Goal: Task Accomplishment & Management: Manage account settings

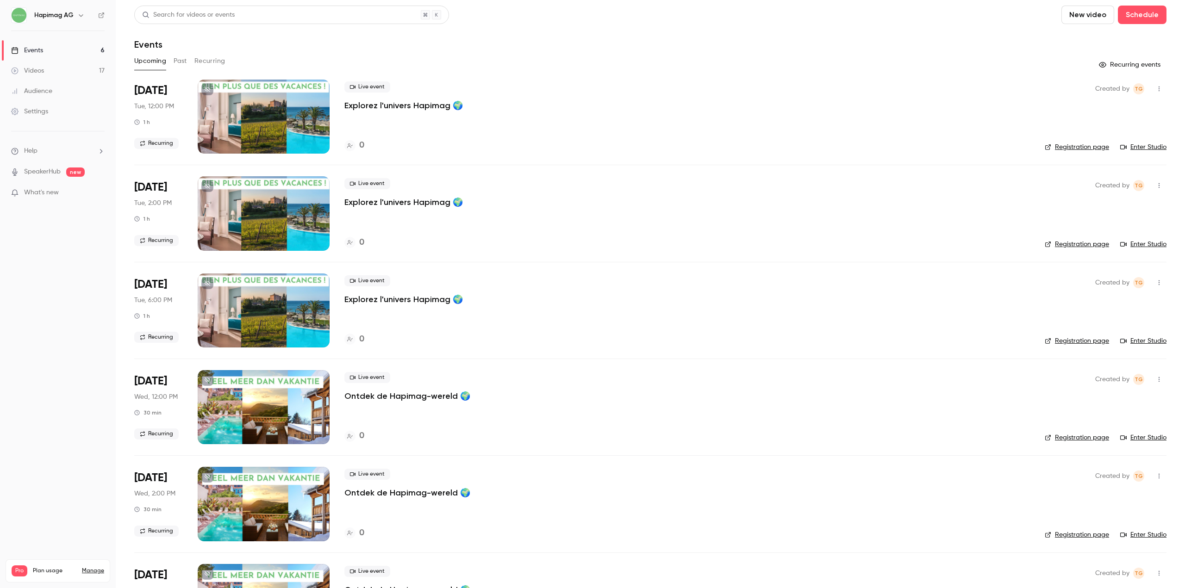
click at [77, 56] on link "Events 6" at bounding box center [58, 50] width 116 height 20
click at [76, 69] on link "Videos 17" at bounding box center [58, 71] width 116 height 20
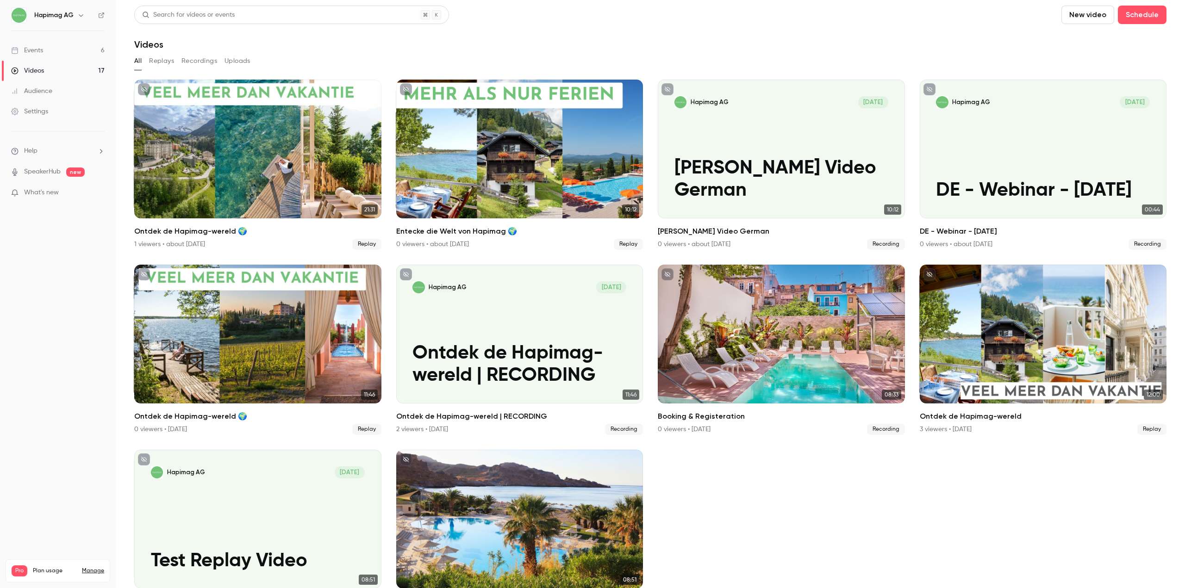
click at [79, 53] on link "Events 6" at bounding box center [58, 50] width 116 height 20
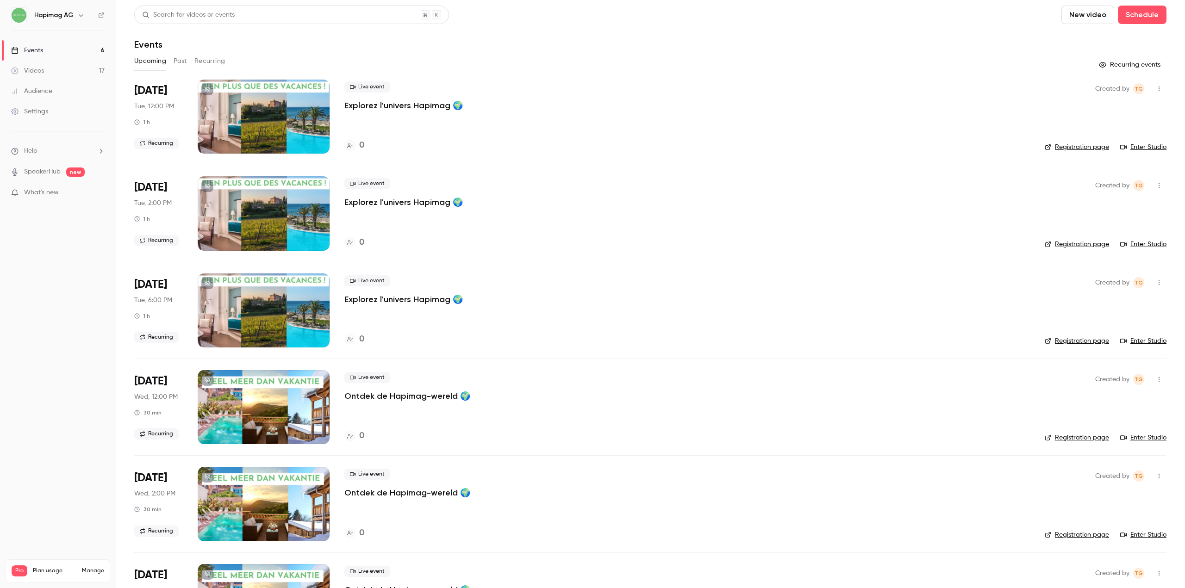
click at [196, 56] on button "Recurring" at bounding box center [209, 61] width 31 height 15
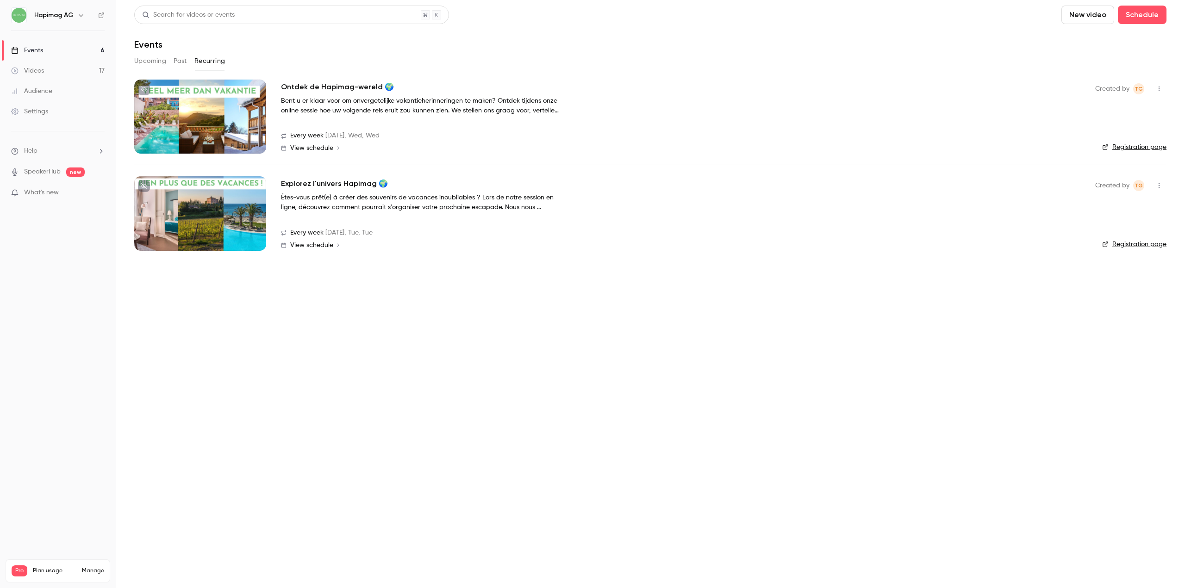
click at [1163, 87] on icon "button" at bounding box center [1159, 89] width 7 height 6
click at [1144, 155] on div at bounding box center [592, 294] width 1185 height 588
click at [1143, 151] on link "Registration page" at bounding box center [1134, 147] width 64 height 9
click at [1154, 93] on button "button" at bounding box center [1159, 88] width 15 height 15
click at [835, 221] on div at bounding box center [592, 294] width 1185 height 588
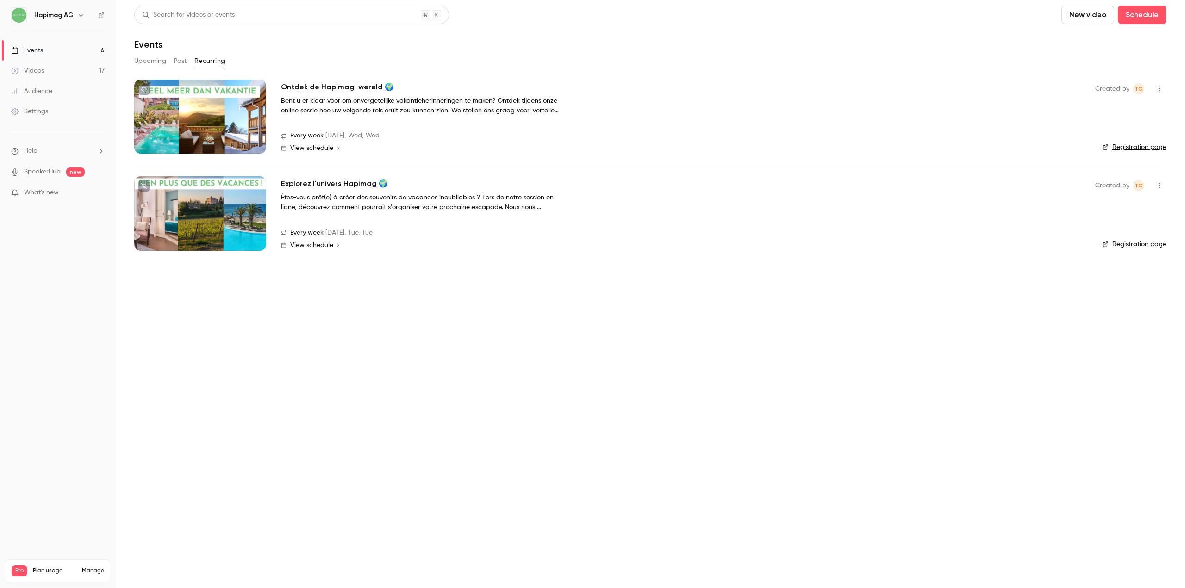
click at [320, 87] on h2 "Ontdek de Hapimag-wereld 🌍" at bounding box center [337, 86] width 113 height 11
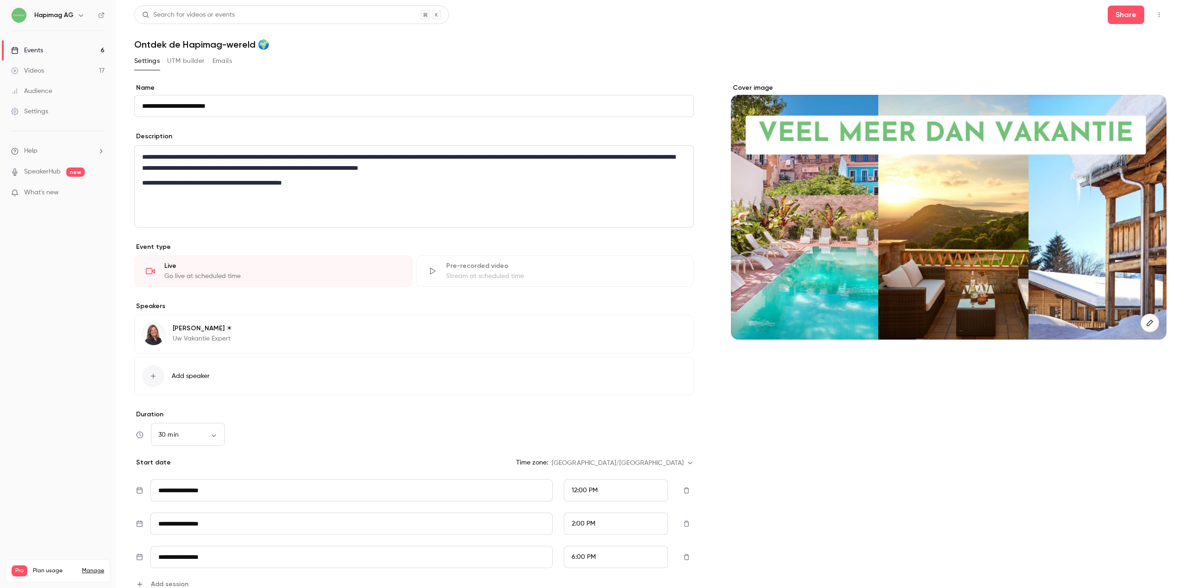
click at [1152, 9] on button "button" at bounding box center [1159, 14] width 15 height 15
click at [1120, 36] on div "Publish on Channel" at bounding box center [1117, 38] width 70 height 9
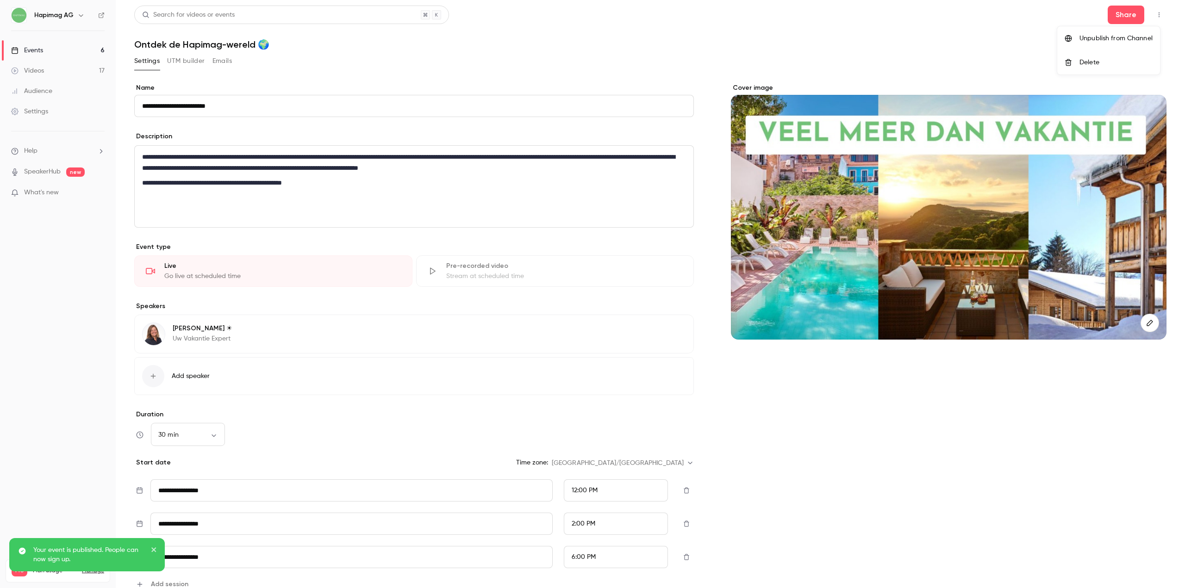
click at [163, 60] on div at bounding box center [592, 294] width 1185 height 588
click at [64, 50] on link "Events 6" at bounding box center [58, 50] width 116 height 20
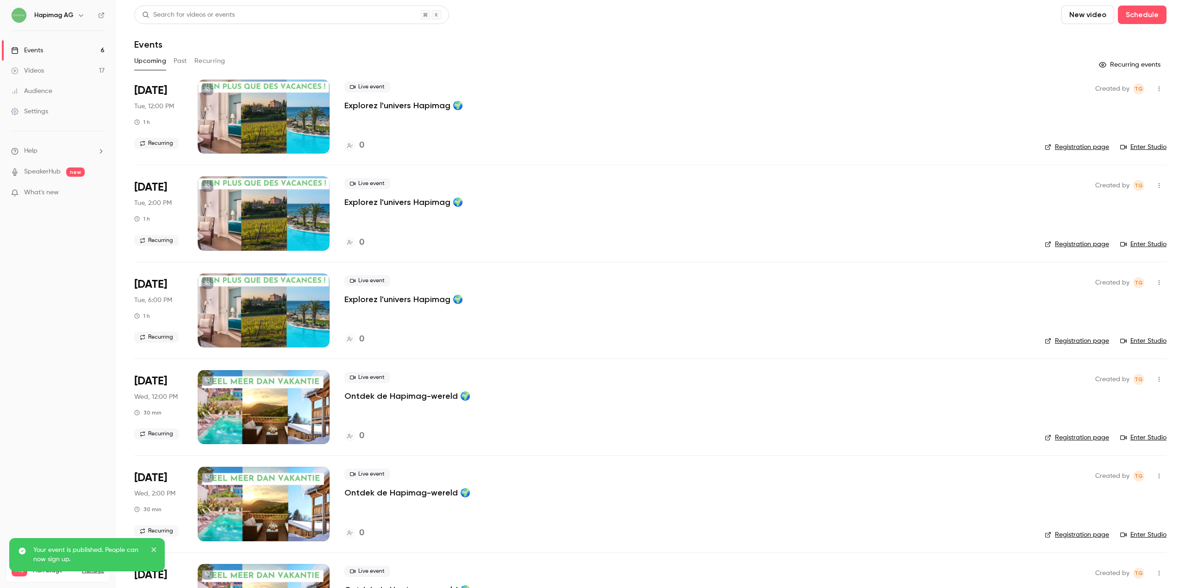
click at [214, 58] on button "Recurring" at bounding box center [209, 61] width 31 height 15
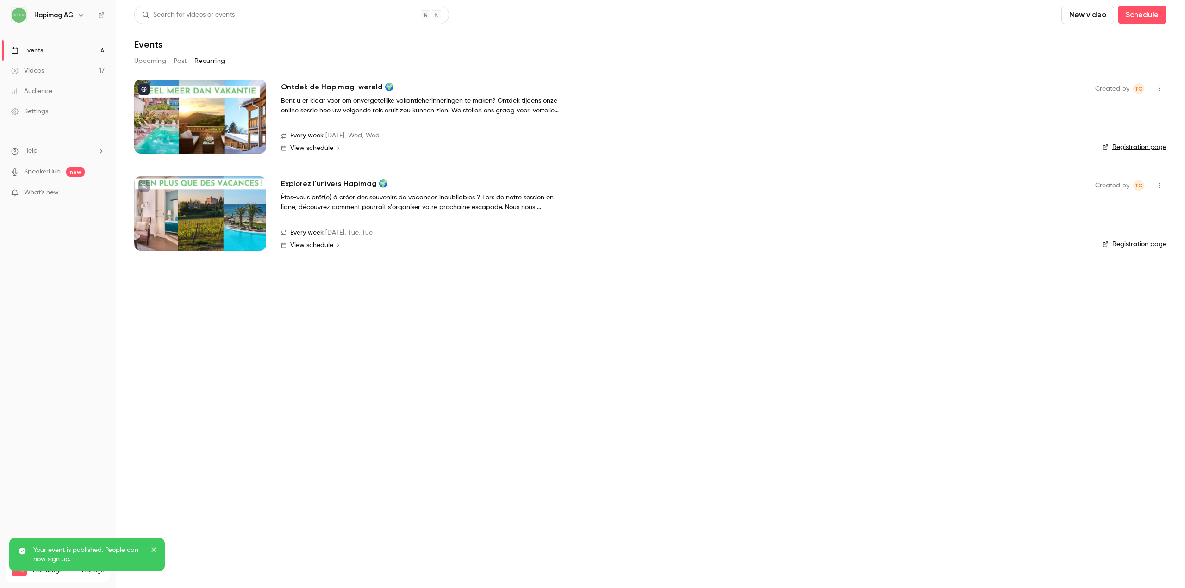
click at [264, 203] on div at bounding box center [200, 213] width 132 height 74
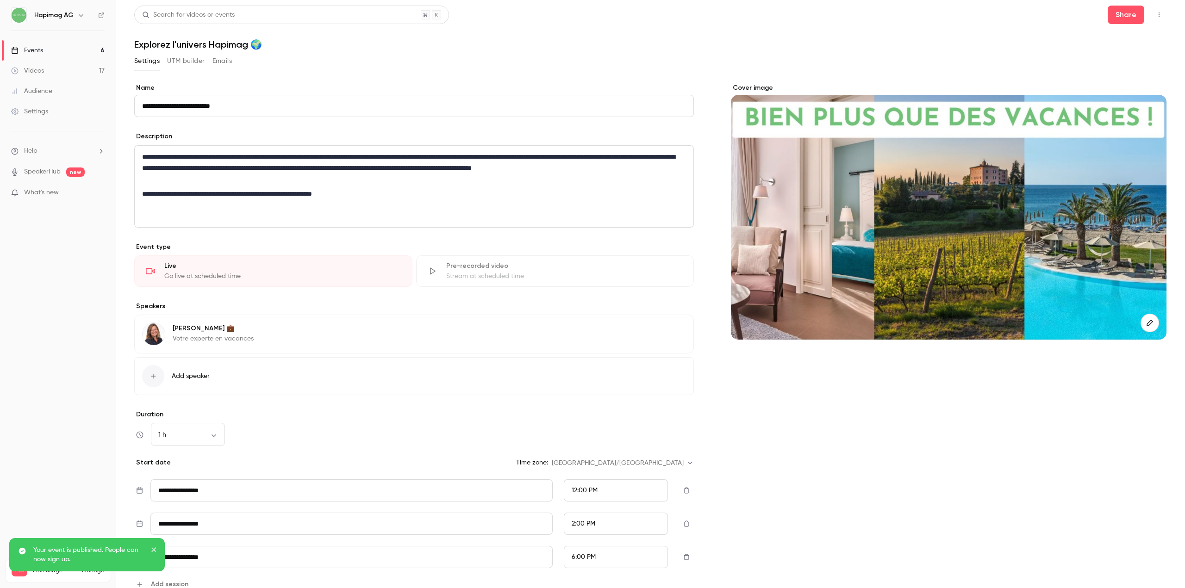
click at [1158, 6] on div "Share" at bounding box center [1137, 15] width 59 height 19
click at [1159, 17] on icon "button" at bounding box center [1159, 15] width 1 height 5
click at [1107, 38] on div "Publish on Channel" at bounding box center [1117, 38] width 70 height 9
